Goal: Task Accomplishment & Management: Manage account settings

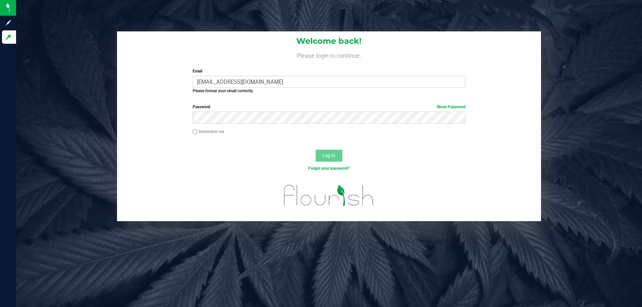
type input "[EMAIL_ADDRESS][DOMAIN_NAME]"
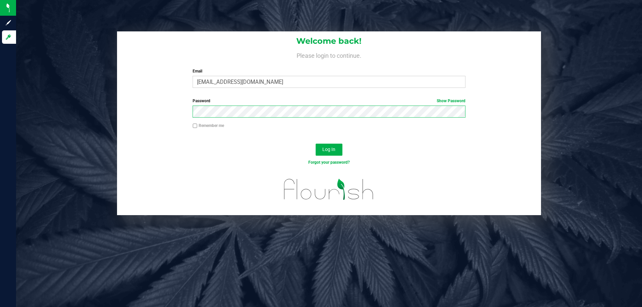
click at [316, 144] on button "Log In" at bounding box center [329, 150] width 27 height 12
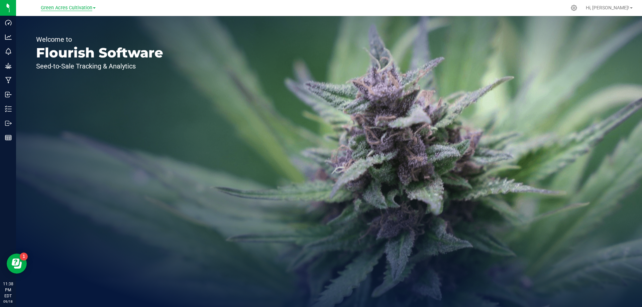
click at [91, 9] on span "Green Acres Cultivation" at bounding box center [66, 8] width 51 height 6
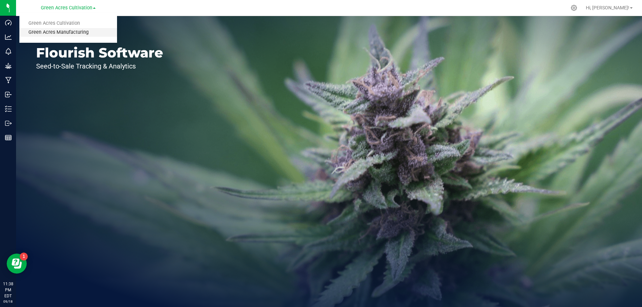
click at [82, 32] on link "Green Acres Manufacturing" at bounding box center [68, 32] width 98 height 9
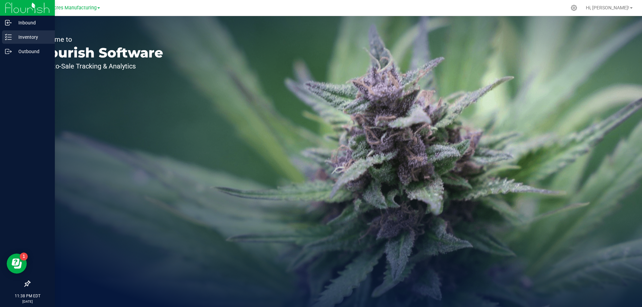
click at [12, 40] on p "Inventory" at bounding box center [32, 37] width 40 height 8
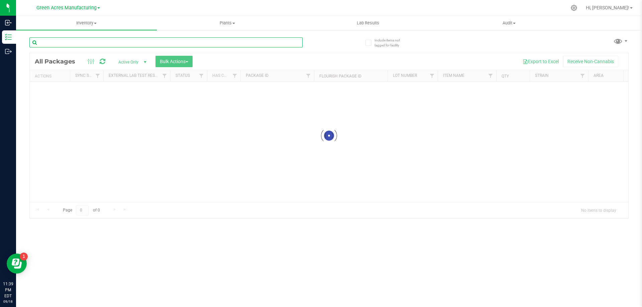
click at [152, 38] on input "text" at bounding box center [165, 42] width 273 height 10
click at [66, 43] on input "text" at bounding box center [165, 42] width 273 height 10
click at [66, 43] on div "Inventory All packages All inventory Waste log Create inventory Plants All plan…" at bounding box center [329, 161] width 626 height 291
type input "0918"
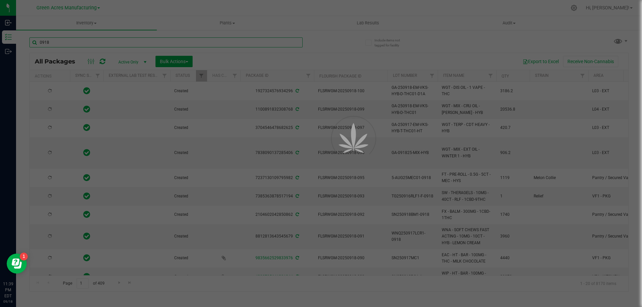
type input "[DATE]"
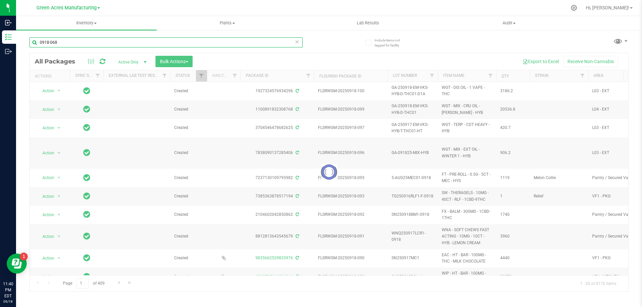
type input "0918-068"
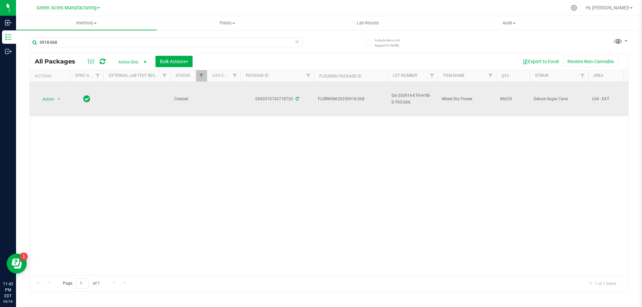
click at [61, 102] on span "select" at bounding box center [59, 99] width 8 height 9
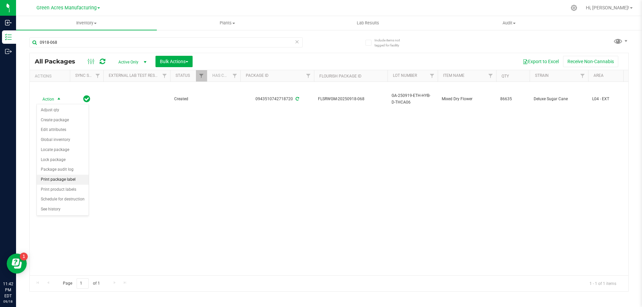
click at [71, 181] on li "Print package label" at bounding box center [63, 180] width 52 height 10
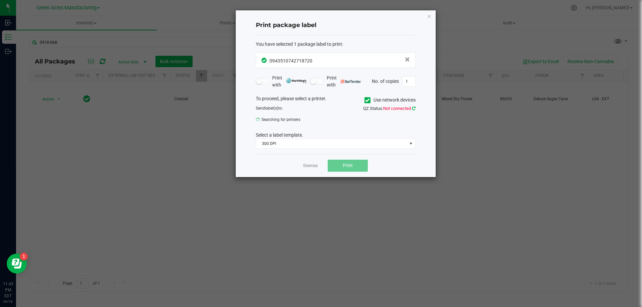
click at [414, 109] on icon at bounding box center [414, 108] width 4 height 4
click at [411, 119] on span at bounding box center [410, 121] width 5 height 5
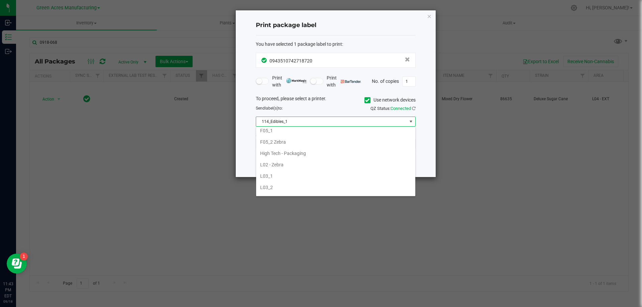
scroll to position [201, 0]
click at [285, 164] on li "L02 - Zebra" at bounding box center [335, 160] width 159 height 11
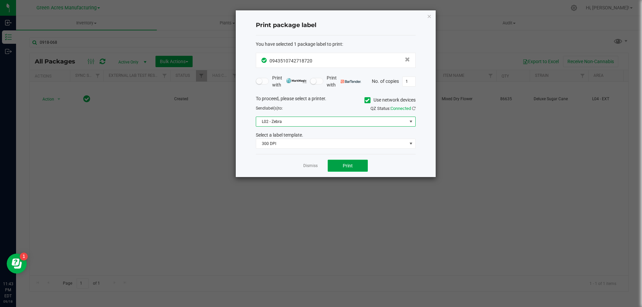
click at [355, 166] on button "Print" at bounding box center [348, 166] width 40 height 12
click at [314, 166] on link "Dismiss" at bounding box center [310, 166] width 14 height 6
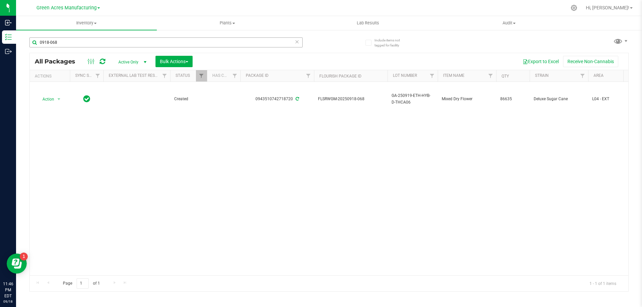
click at [450, 166] on div "Action Action Adjust qty Create package Edit attributes Global inventory Locate…" at bounding box center [329, 179] width 599 height 194
click at [70, 41] on input "0918-068" at bounding box center [165, 42] width 273 height 10
click at [365, 206] on div "Action Action Adjust qty Create package Edit attributes Global inventory Locate…" at bounding box center [329, 179] width 599 height 194
click at [75, 40] on input "0918-068" at bounding box center [165, 42] width 273 height 10
click at [267, 185] on div "Action Action Adjust qty Create package Edit attributes Global inventory Locate…" at bounding box center [329, 179] width 599 height 194
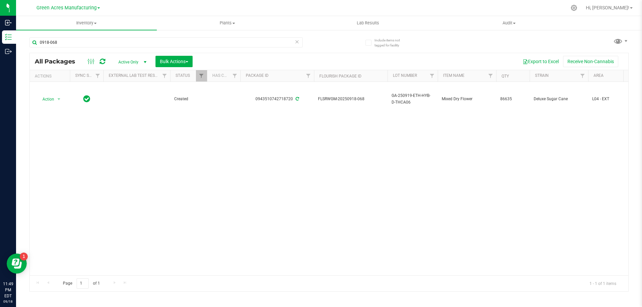
click at [337, 141] on div "Action Action Adjust qty Create package Edit attributes Global inventory Locate…" at bounding box center [329, 179] width 599 height 194
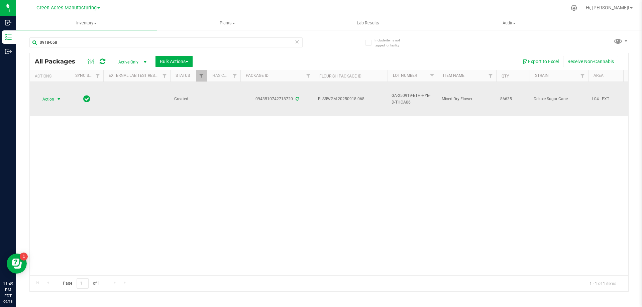
click at [58, 99] on span "select" at bounding box center [58, 99] width 5 height 5
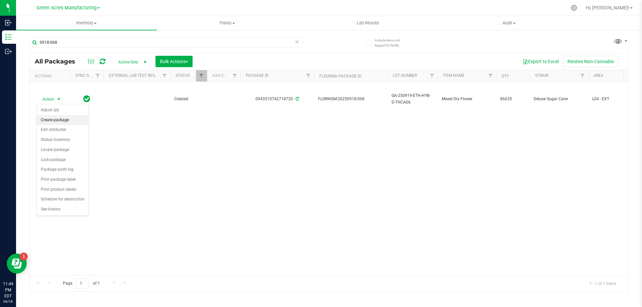
click at [66, 118] on li "Create package" at bounding box center [63, 120] width 52 height 10
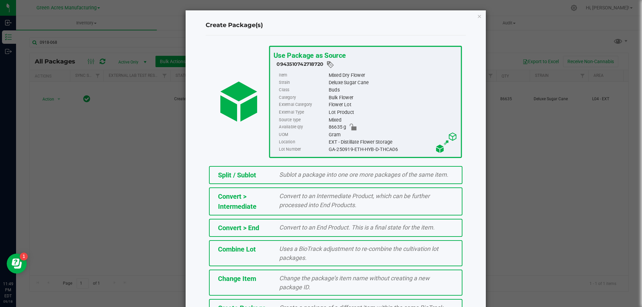
scroll to position [48, 0]
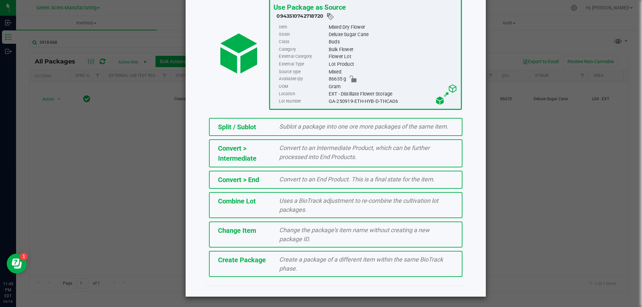
click at [263, 266] on div "Create Package Create a package of a different item within the same BioTrack ph…" at bounding box center [335, 264] width 253 height 26
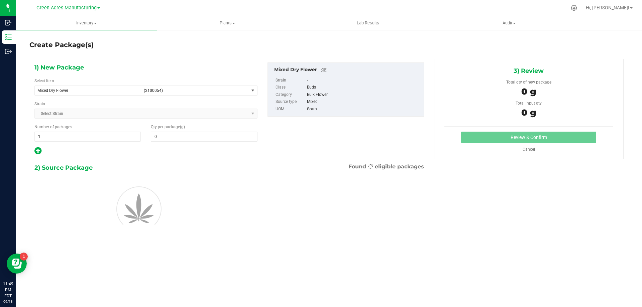
type input "0.0000"
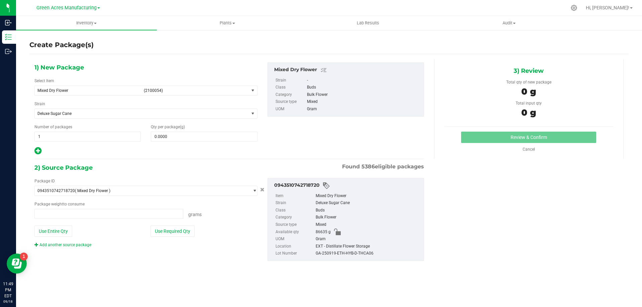
type input "0.0000 g"
click at [246, 93] on span "Mixed Dry Flower (2100054)" at bounding box center [142, 90] width 214 height 9
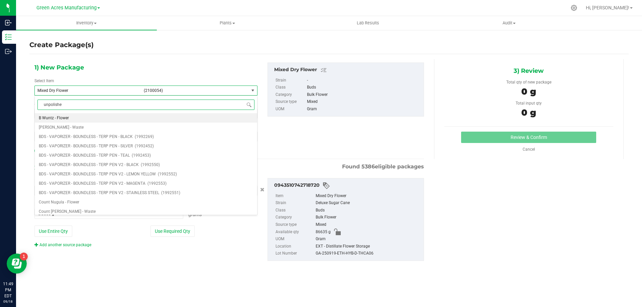
type input "unpolished"
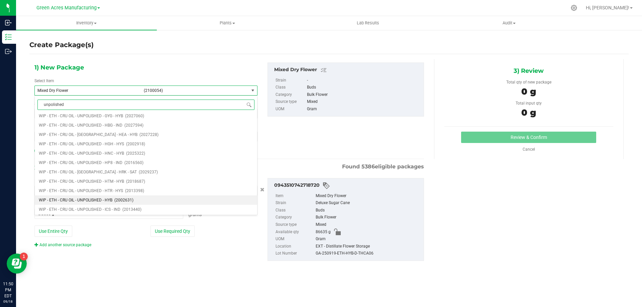
scroll to position [3009, 0]
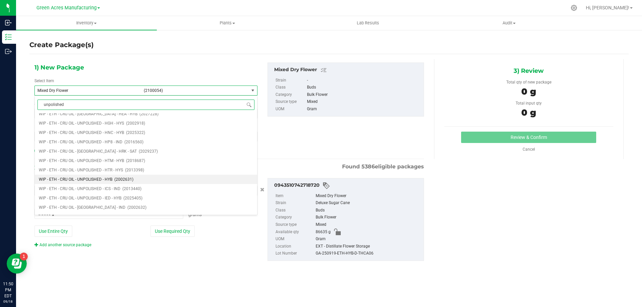
click at [72, 180] on span "WIP - ETH - CRU OIL - UNPOLISHED - HYB" at bounding box center [76, 179] width 74 height 5
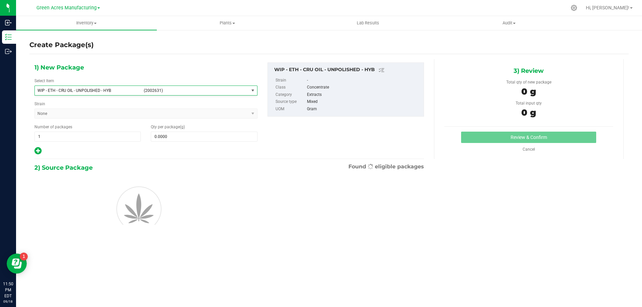
type input "0.0000"
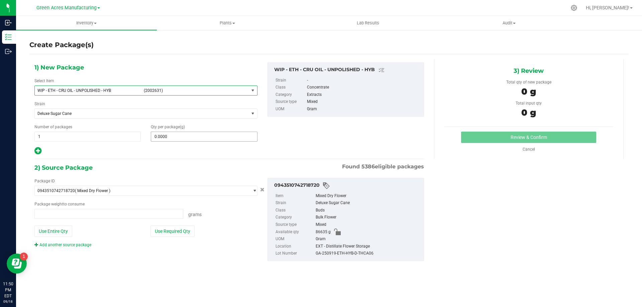
type input "0.0000 g"
click at [189, 138] on span "0.0000 0" at bounding box center [204, 137] width 106 height 10
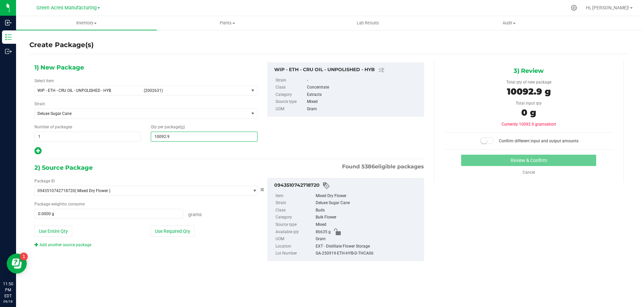
type input "10092.93"
type input "10,092.9300"
click at [55, 230] on button "Use Entire Qty" at bounding box center [53, 231] width 38 height 11
type input "86635.0000 g"
click at [486, 140] on small at bounding box center [484, 141] width 6 height 6
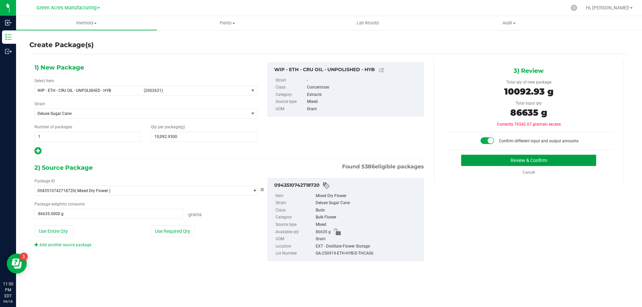
click at [506, 162] on button "Review & Confirm" at bounding box center [528, 160] width 135 height 11
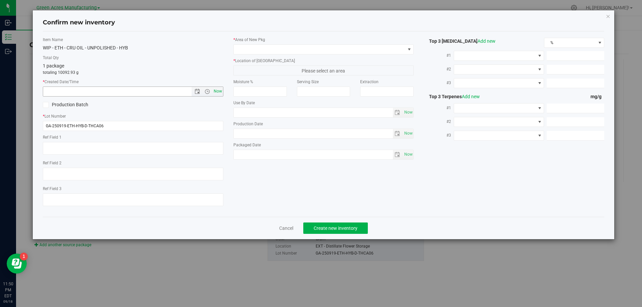
click at [217, 88] on span "Now" at bounding box center [217, 92] width 11 height 10
type input "[DATE] 11:50 PM"
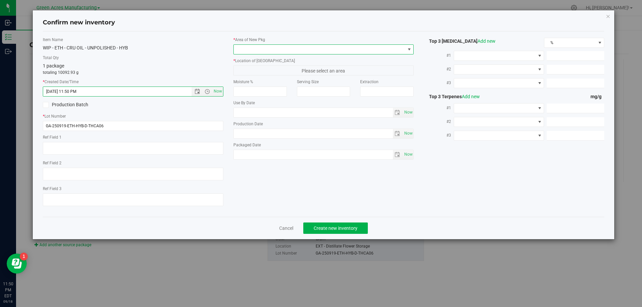
click at [409, 51] on span at bounding box center [409, 49] width 5 height 5
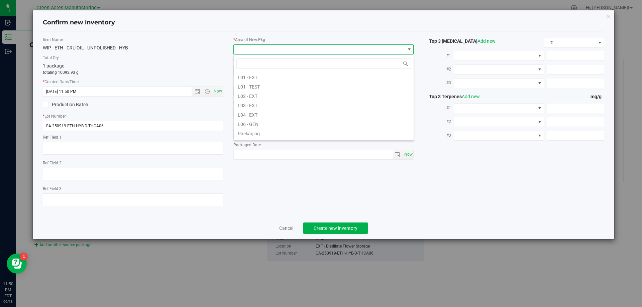
scroll to position [134, 0]
click at [260, 95] on li "L03 - EXT" at bounding box center [324, 92] width 180 height 9
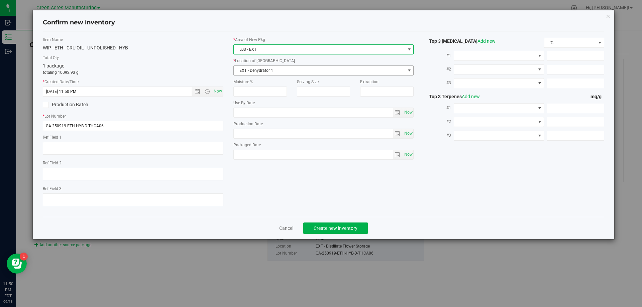
click at [410, 70] on span "select" at bounding box center [409, 70] width 5 height 5
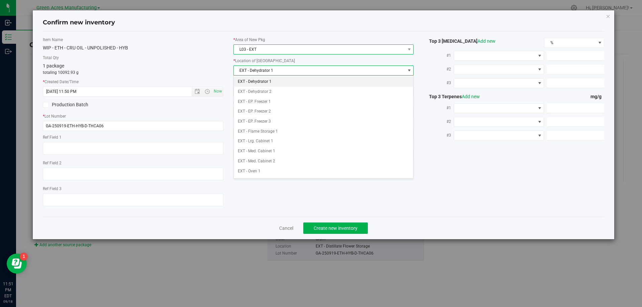
click at [311, 51] on span "L03 - EXT" at bounding box center [320, 49] width 172 height 9
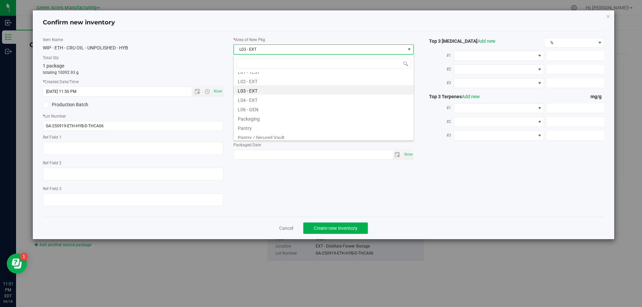
scroll to position [126, 0]
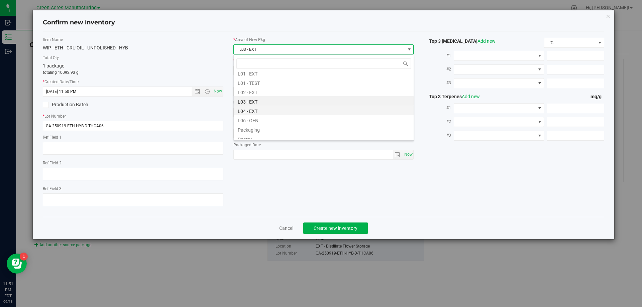
click at [251, 108] on li "L04 - EXT" at bounding box center [324, 110] width 180 height 9
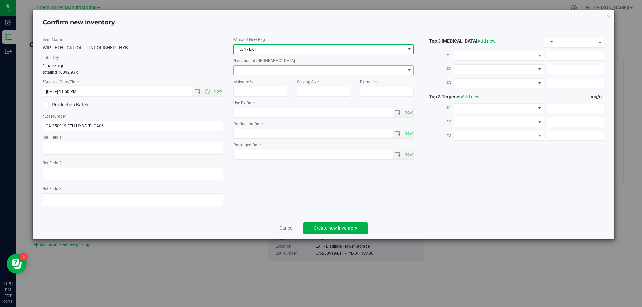
click at [276, 72] on span at bounding box center [320, 70] width 172 height 9
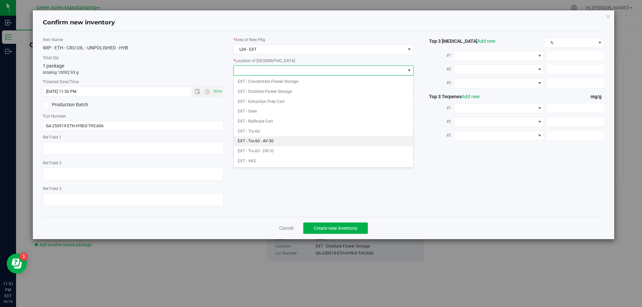
click at [276, 142] on li "EXT - Tru-60 - AV-30" at bounding box center [324, 141] width 180 height 10
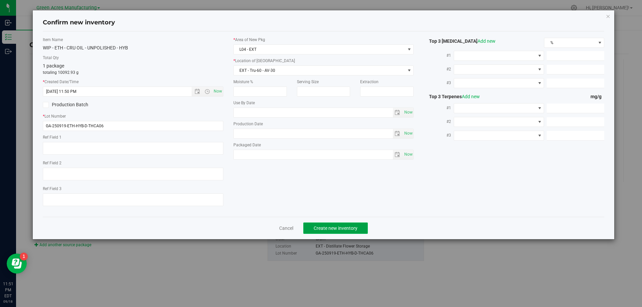
click at [335, 227] on span "Create new inventory" at bounding box center [336, 228] width 44 height 5
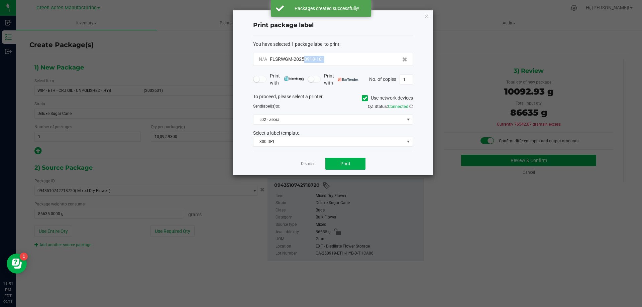
drag, startPoint x: 334, startPoint y: 59, endPoint x: 303, endPoint y: 64, distance: 31.1
click at [303, 64] on div "N/A FLSRWGM-20250918-101" at bounding box center [333, 59] width 160 height 13
copy span "0918-101"
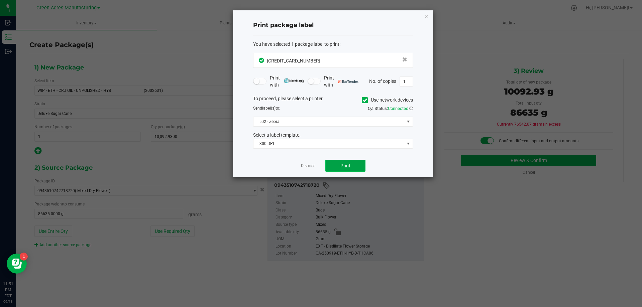
click at [355, 161] on button "Print" at bounding box center [345, 166] width 40 height 12
click at [357, 166] on button "Print" at bounding box center [345, 166] width 40 height 12
click at [310, 165] on link "Dismiss" at bounding box center [308, 166] width 14 height 6
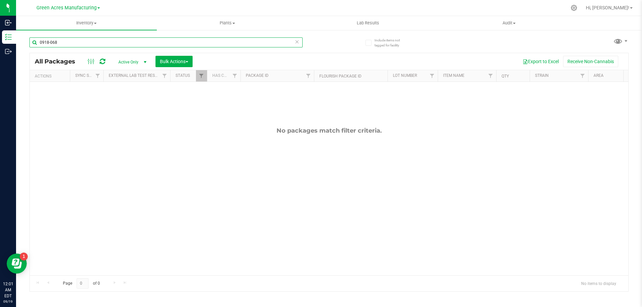
click at [78, 44] on input "0918-068" at bounding box center [165, 42] width 273 height 10
type input "0"
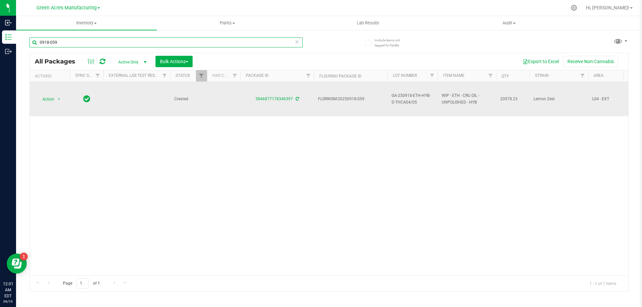
type input "0918-059"
drag, startPoint x: 420, startPoint y: 104, endPoint x: 389, endPoint y: 104, distance: 31.4
click at [389, 104] on td "GA-250918-ETH-HYB-D-THCA04/05" at bounding box center [413, 99] width 50 height 34
copy span "GA-250918-ETH-HYB-D-THCA04/05"
click at [59, 98] on span "select" at bounding box center [58, 99] width 5 height 5
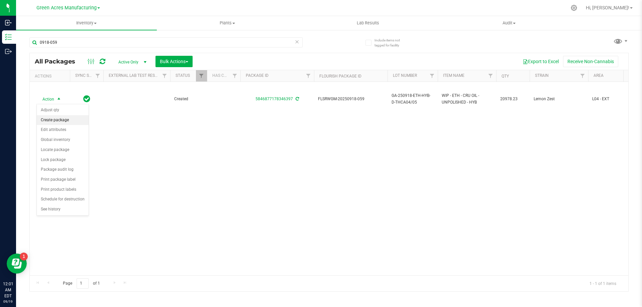
click at [67, 122] on li "Create package" at bounding box center [63, 120] width 52 height 10
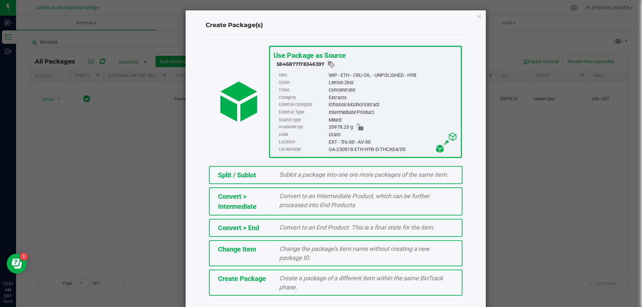
scroll to position [19, 0]
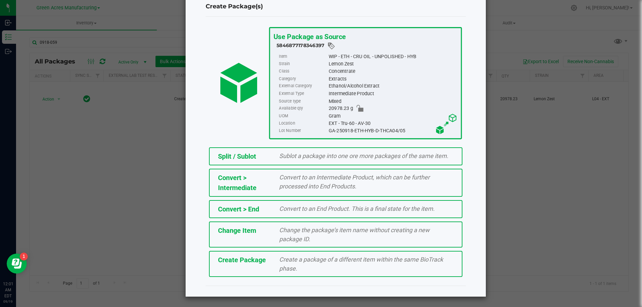
click at [283, 270] on span "Create a package of a different item within the same BioTrack phase." at bounding box center [361, 264] width 164 height 16
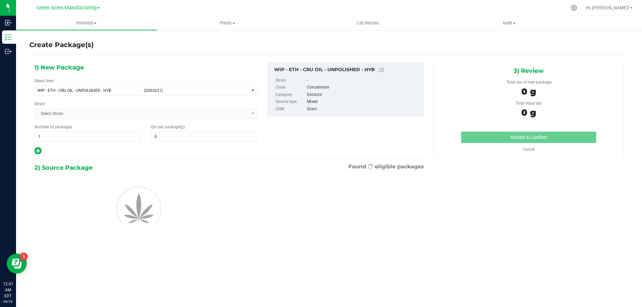
type input "0.0000"
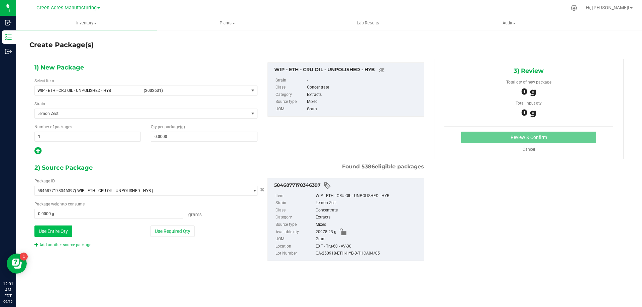
click at [49, 236] on button "Use Entire Qty" at bounding box center [53, 231] width 38 height 11
type input "20978.2300 g"
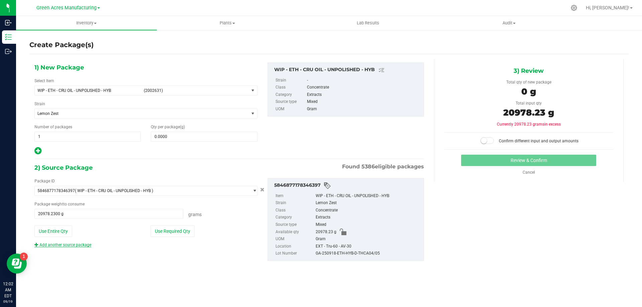
click at [74, 245] on link "Add another source package" at bounding box center [62, 245] width 57 height 5
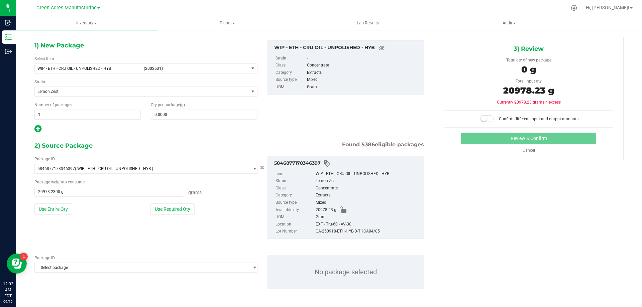
scroll to position [23, 0]
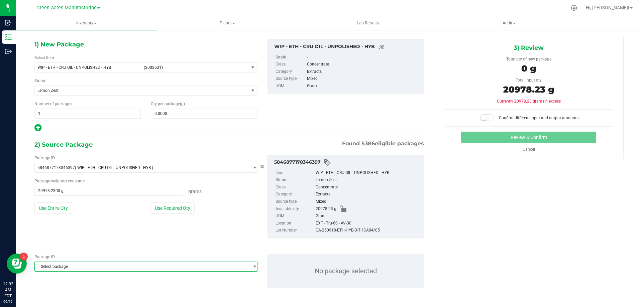
click at [75, 271] on span "Select package" at bounding box center [142, 266] width 214 height 9
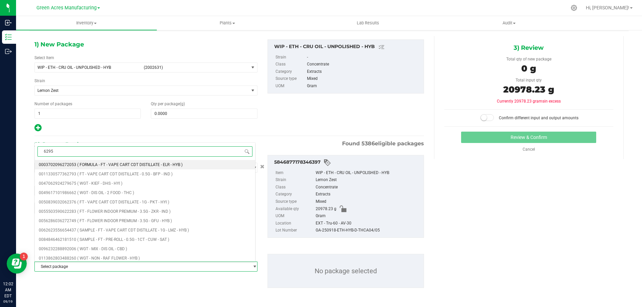
type input "62959"
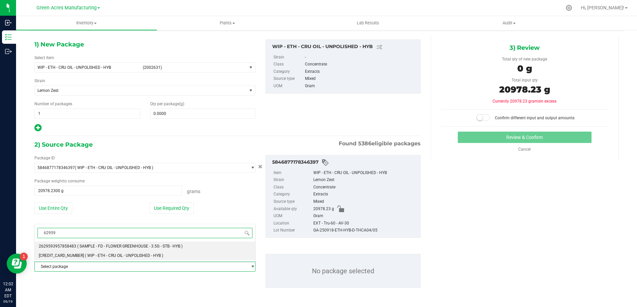
click at [93, 257] on span "( WIP - ETH - CRU OIL - UNPOLISHED - HYB )" at bounding box center [124, 255] width 78 height 5
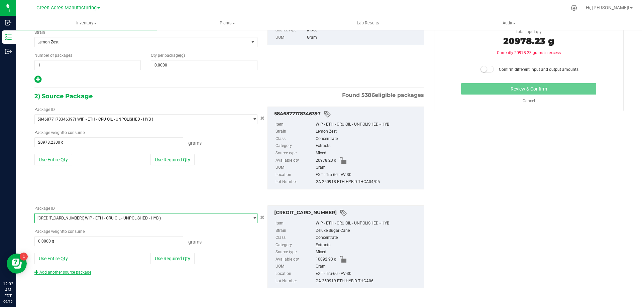
scroll to position [72, 0]
click at [57, 256] on button "Use Entire Qty" at bounding box center [53, 258] width 38 height 11
type input "10092.9300 g"
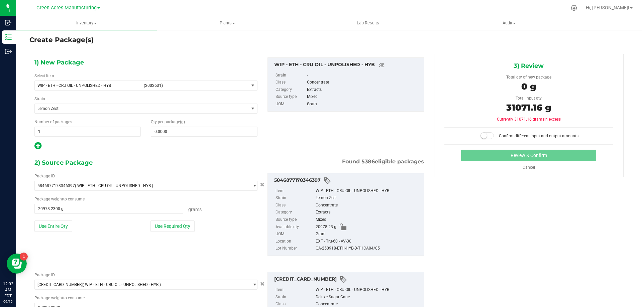
scroll to position [0, 0]
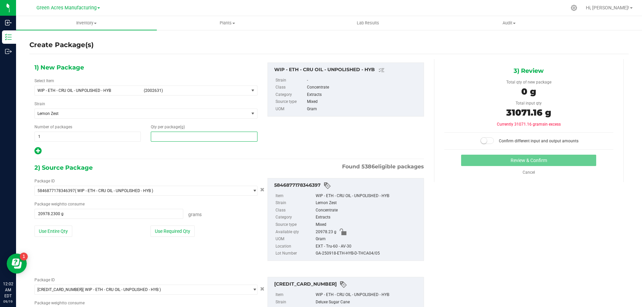
click at [181, 135] on span at bounding box center [204, 137] width 106 height 10
type input "31071.16"
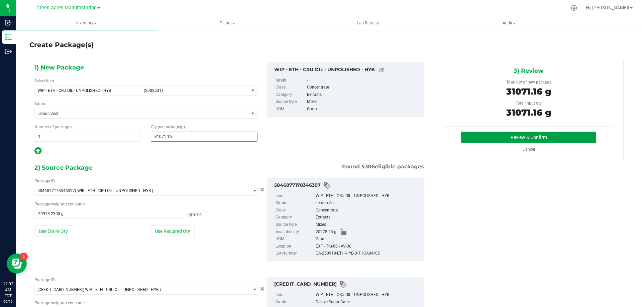
type input "31,071.1600"
click at [521, 136] on button "Review & Confirm" at bounding box center [528, 137] width 135 height 11
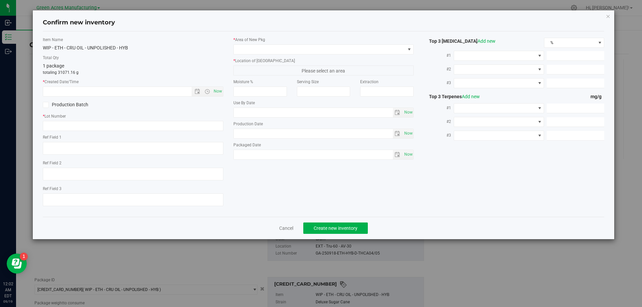
type textarea "43.3 PBO"
click at [220, 90] on span "Now" at bounding box center [217, 92] width 11 height 10
type input "[DATE] 12:02 AM"
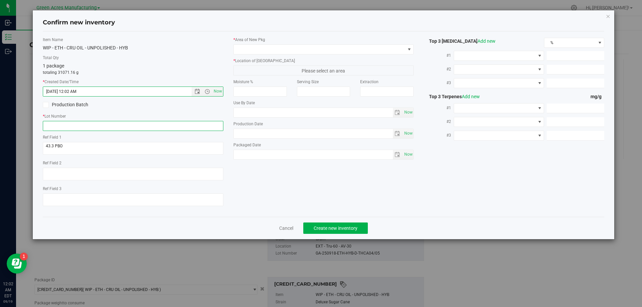
click at [99, 128] on input "text" at bounding box center [133, 126] width 181 height 10
paste input "GA-250918-ETH-HYB-D-THCA04/05"
click at [65, 126] on input "GA-250918-ETH-HYB-D-THCA04/05/06" at bounding box center [133, 126] width 181 height 10
type input "GA-250919-ETH-HYB-D-THCA04/05/06"
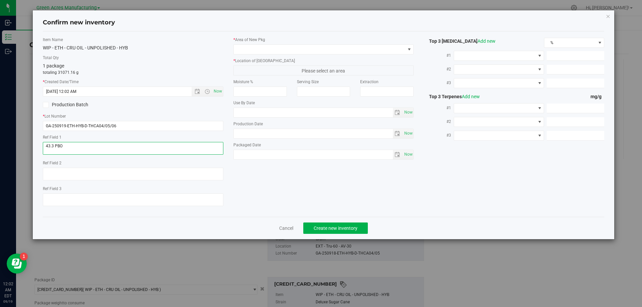
click at [81, 148] on textarea at bounding box center [133, 148] width 181 height 13
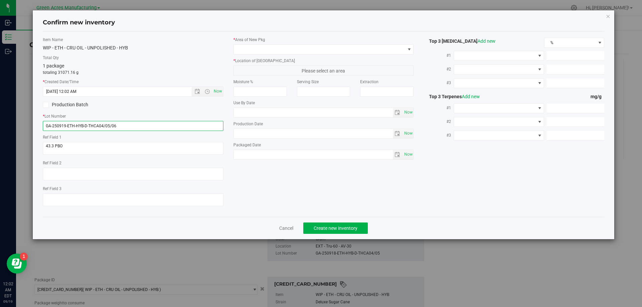
click at [135, 123] on input "GA-250919-ETH-HYB-D-THCA04/05/06" at bounding box center [133, 126] width 181 height 10
click at [124, 126] on input "GA-250919-ETH-HYB-D-THCA04/05/06" at bounding box center [133, 126] width 181 height 10
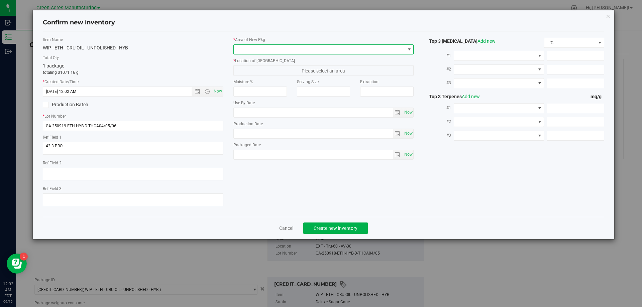
click at [410, 49] on span at bounding box center [409, 49] width 5 height 5
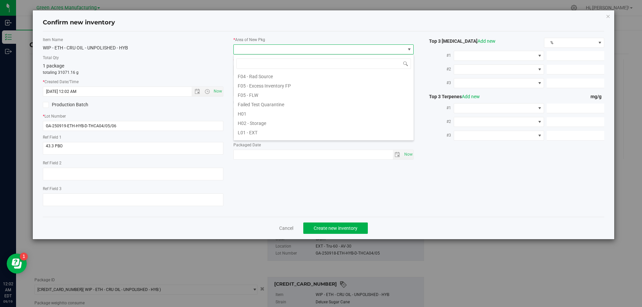
scroll to position [100, 0]
click at [269, 135] on li "L04 - EXT" at bounding box center [324, 135] width 180 height 9
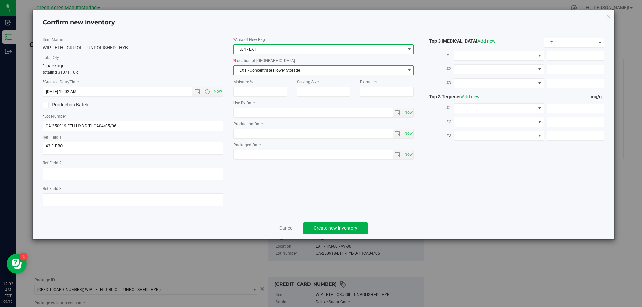
click at [283, 74] on span "EXT - Concentrate Flower Storage" at bounding box center [320, 70] width 172 height 9
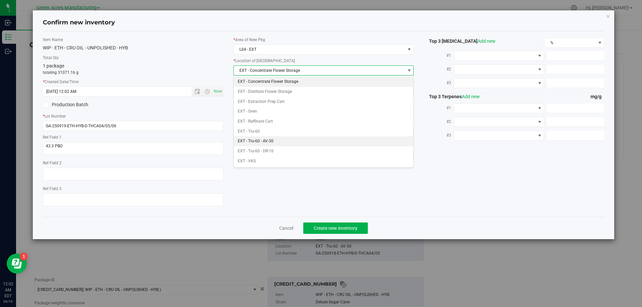
click at [278, 140] on li "EXT - Tru-60 - AV-30" at bounding box center [324, 141] width 180 height 10
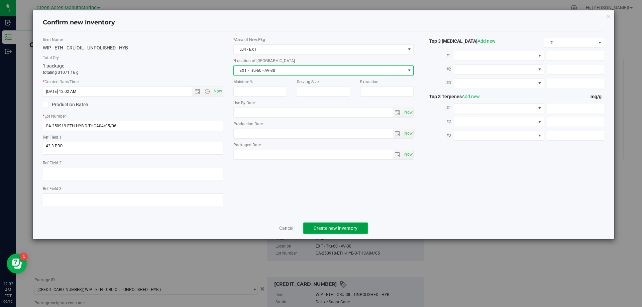
click at [352, 228] on span "Create new inventory" at bounding box center [336, 228] width 44 height 5
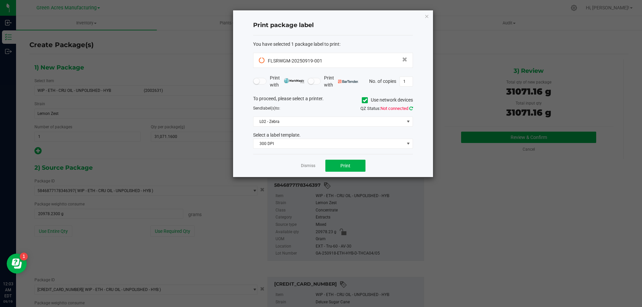
click at [411, 109] on icon at bounding box center [411, 108] width 4 height 4
click at [342, 168] on span "Print" at bounding box center [345, 165] width 10 height 5
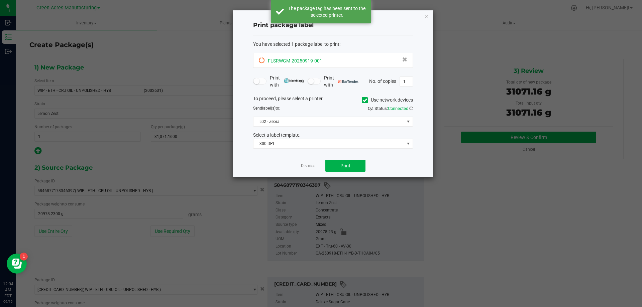
click at [264, 63] on icon at bounding box center [262, 61] width 6 height 6
click at [263, 62] on icon at bounding box center [262, 61] width 6 height 6
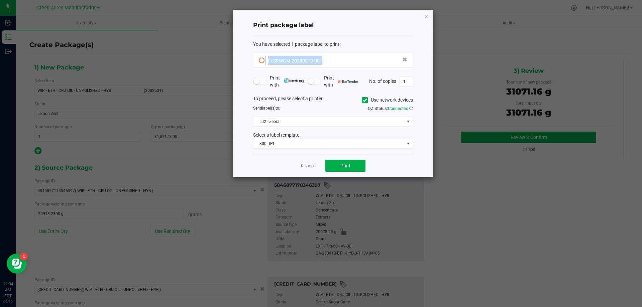
click at [248, 54] on div "Print package label You have selected 1 package label to print : FLSRWGM-202509…" at bounding box center [333, 93] width 200 height 167
click at [309, 167] on link "Dismiss" at bounding box center [308, 166] width 14 height 6
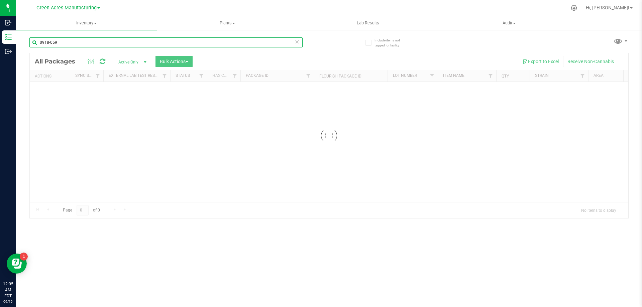
click at [71, 44] on input "0918-059" at bounding box center [165, 42] width 273 height 10
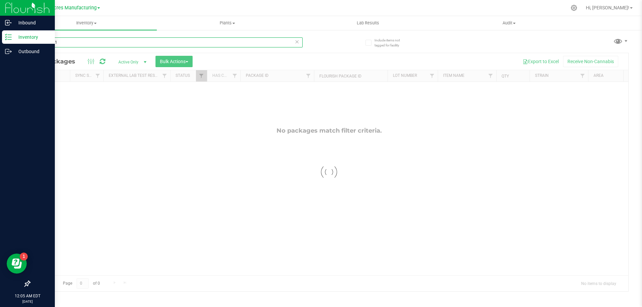
type input "0919-001"
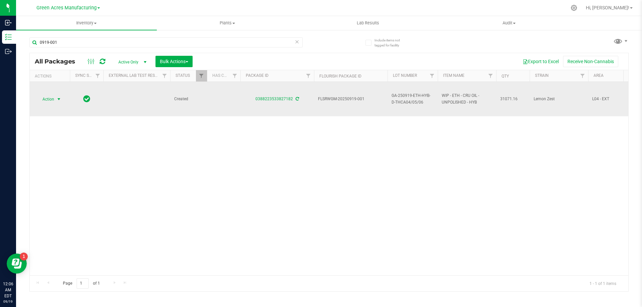
click at [58, 99] on span "select" at bounding box center [58, 99] width 5 height 5
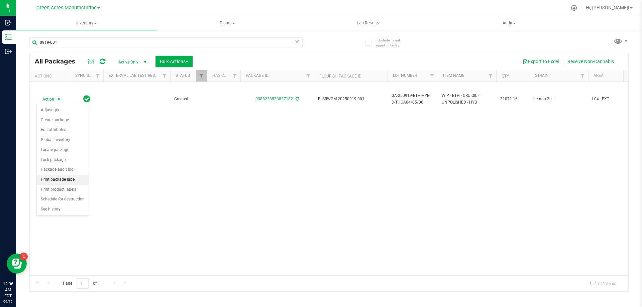
click at [76, 182] on li "Print package label" at bounding box center [63, 180] width 52 height 10
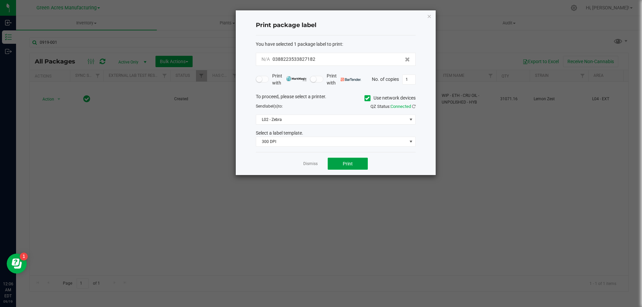
click at [357, 166] on button "Print" at bounding box center [348, 164] width 40 height 12
